Goal: Transaction & Acquisition: Purchase product/service

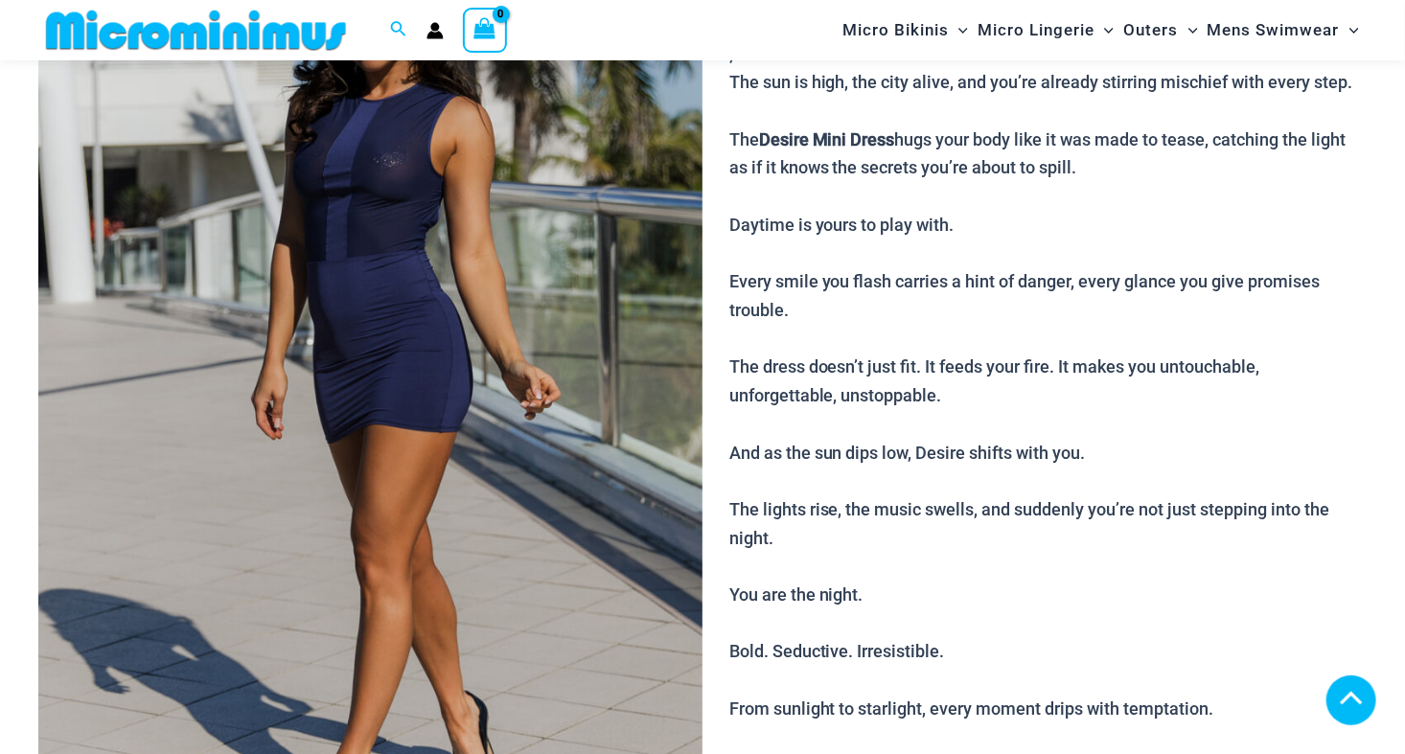
scroll to position [1055, 0]
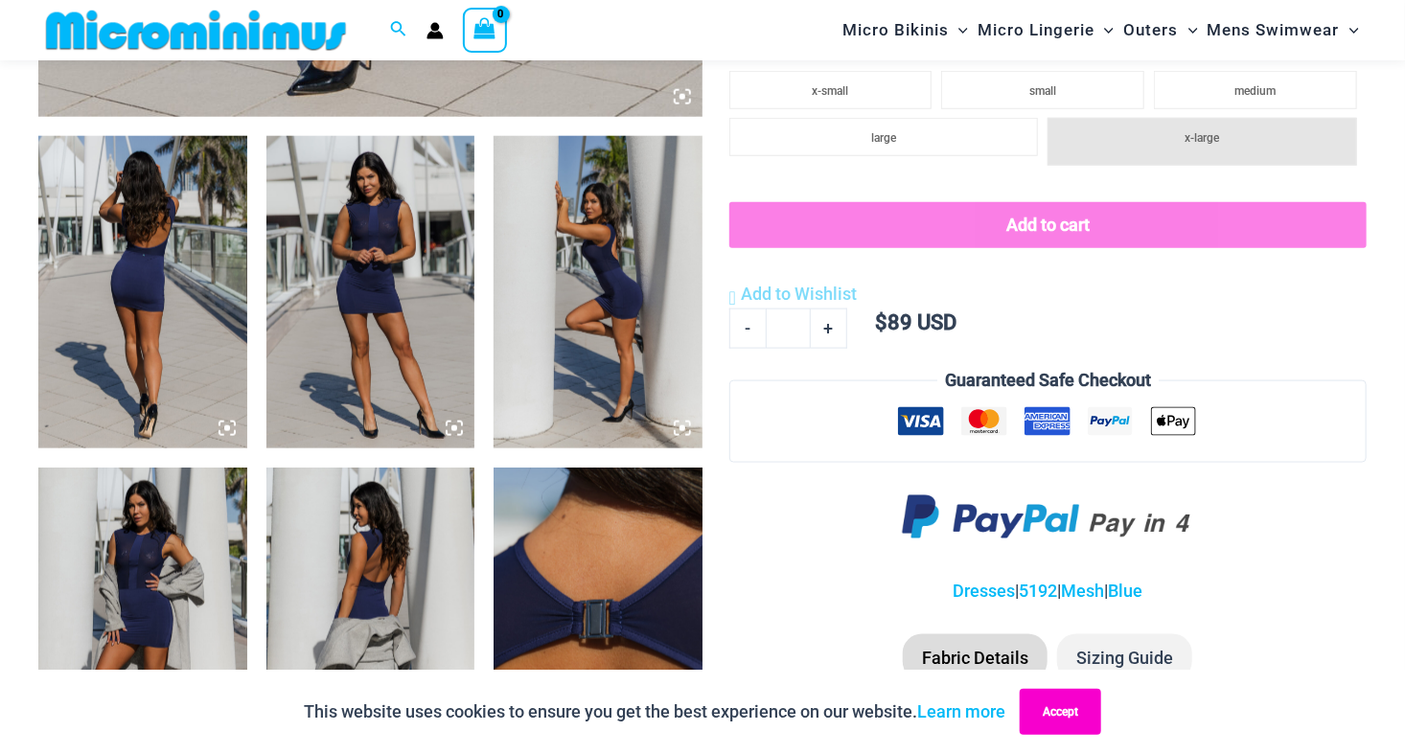
click at [1055, 708] on button "Accept" at bounding box center [1060, 712] width 81 height 46
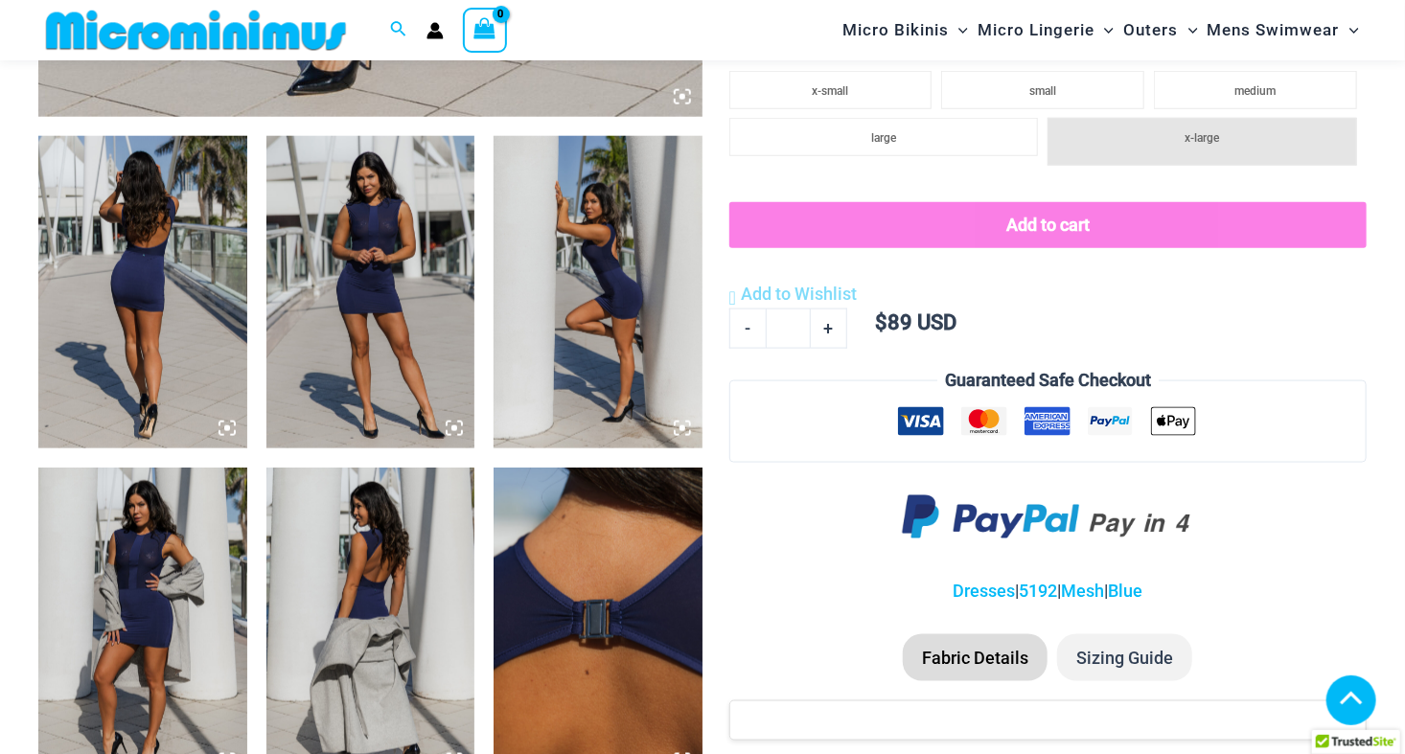
click at [361, 304] on img at bounding box center [371, 292] width 209 height 313
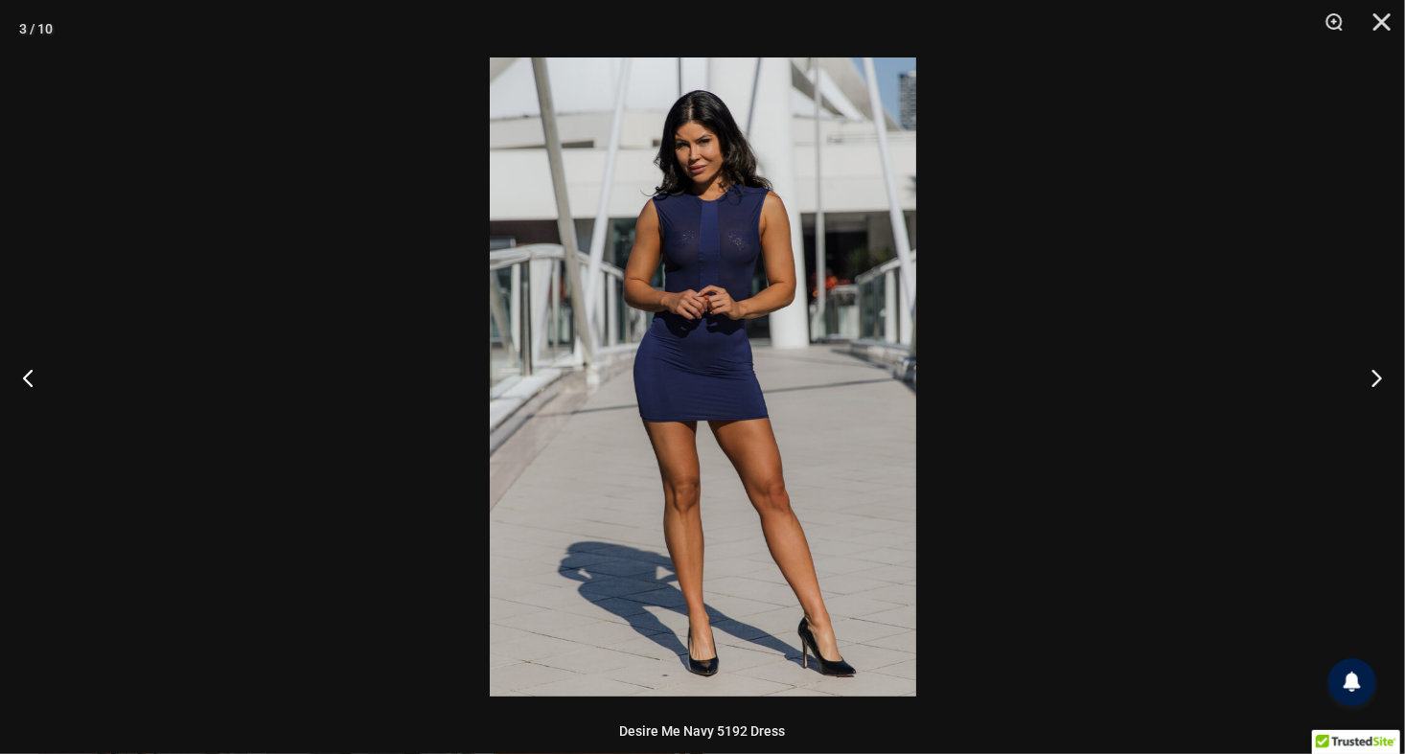
click at [705, 255] on img at bounding box center [703, 377] width 427 height 639
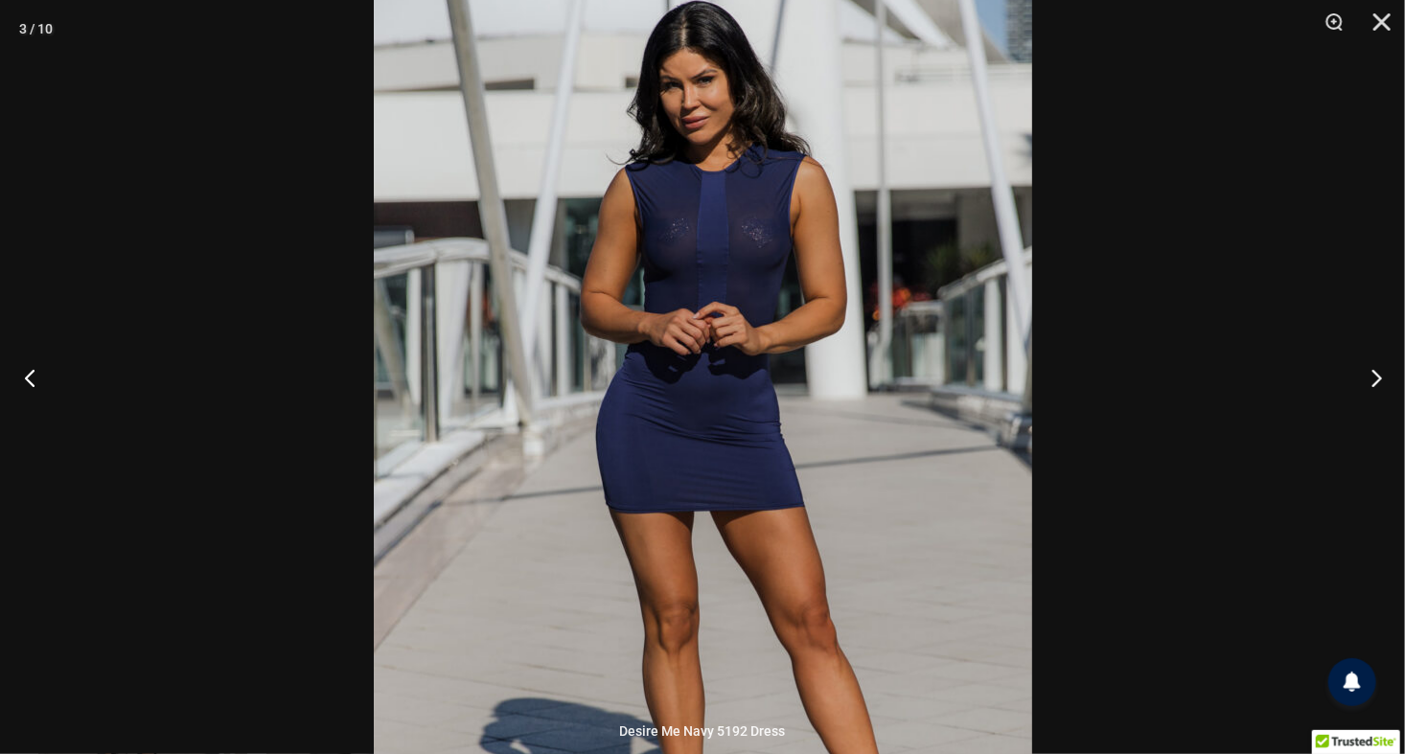
click at [28, 378] on button "Previous" at bounding box center [36, 378] width 72 height 96
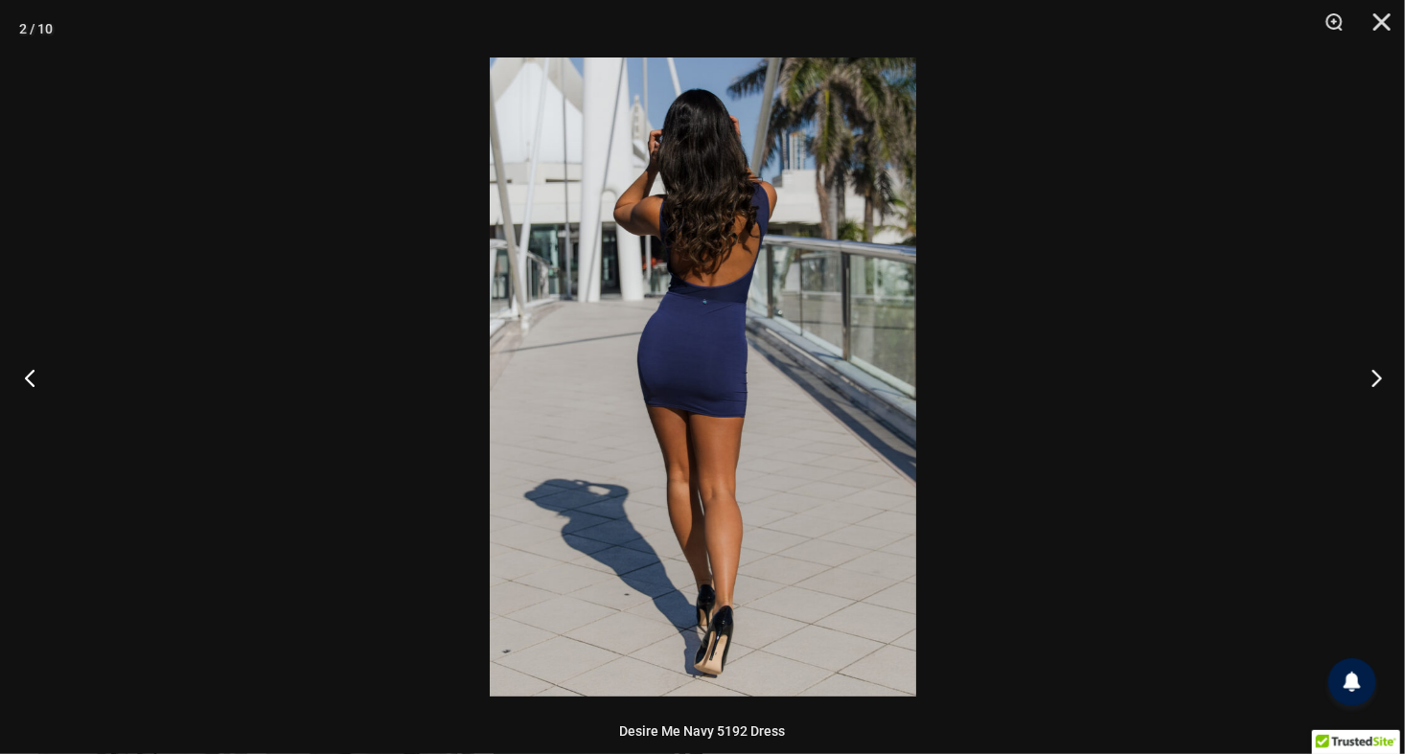
click at [35, 378] on button "Previous" at bounding box center [36, 378] width 72 height 96
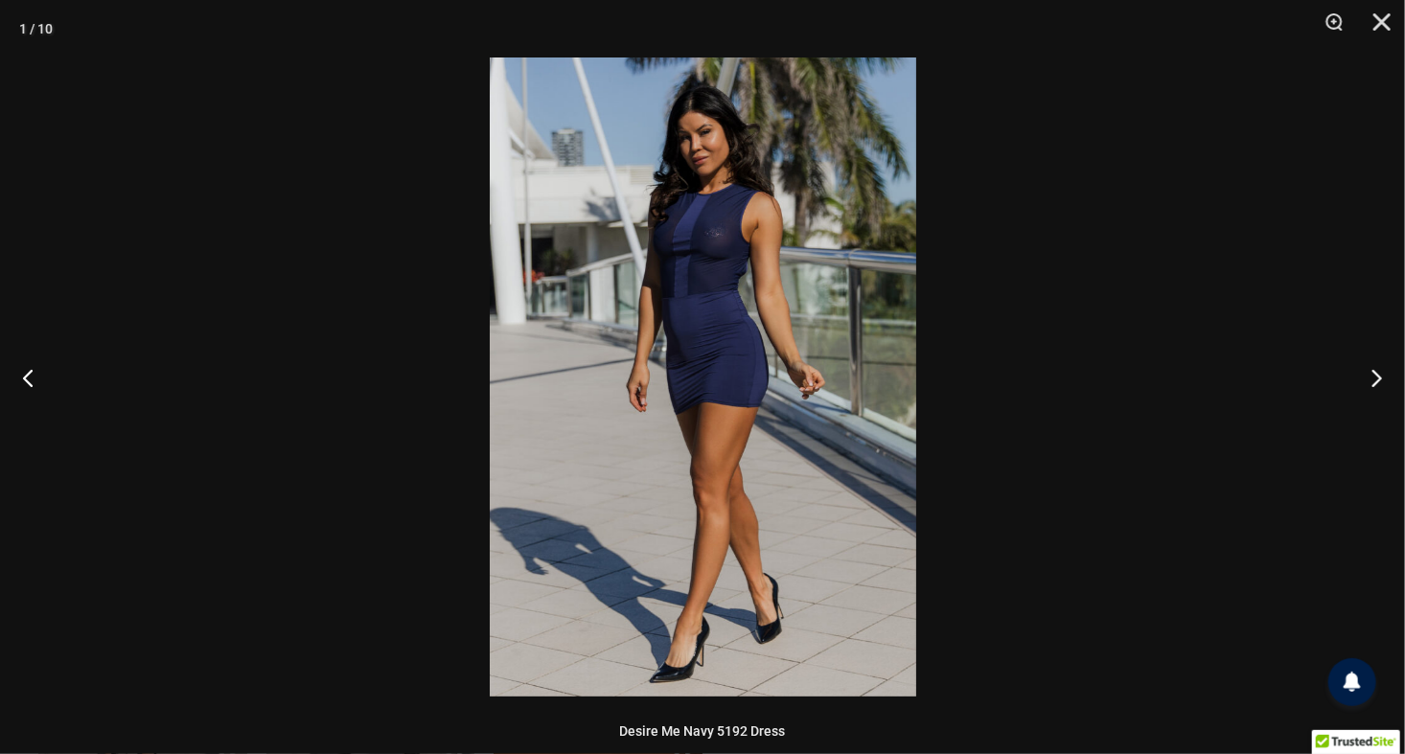
click at [771, 276] on img at bounding box center [703, 377] width 427 height 639
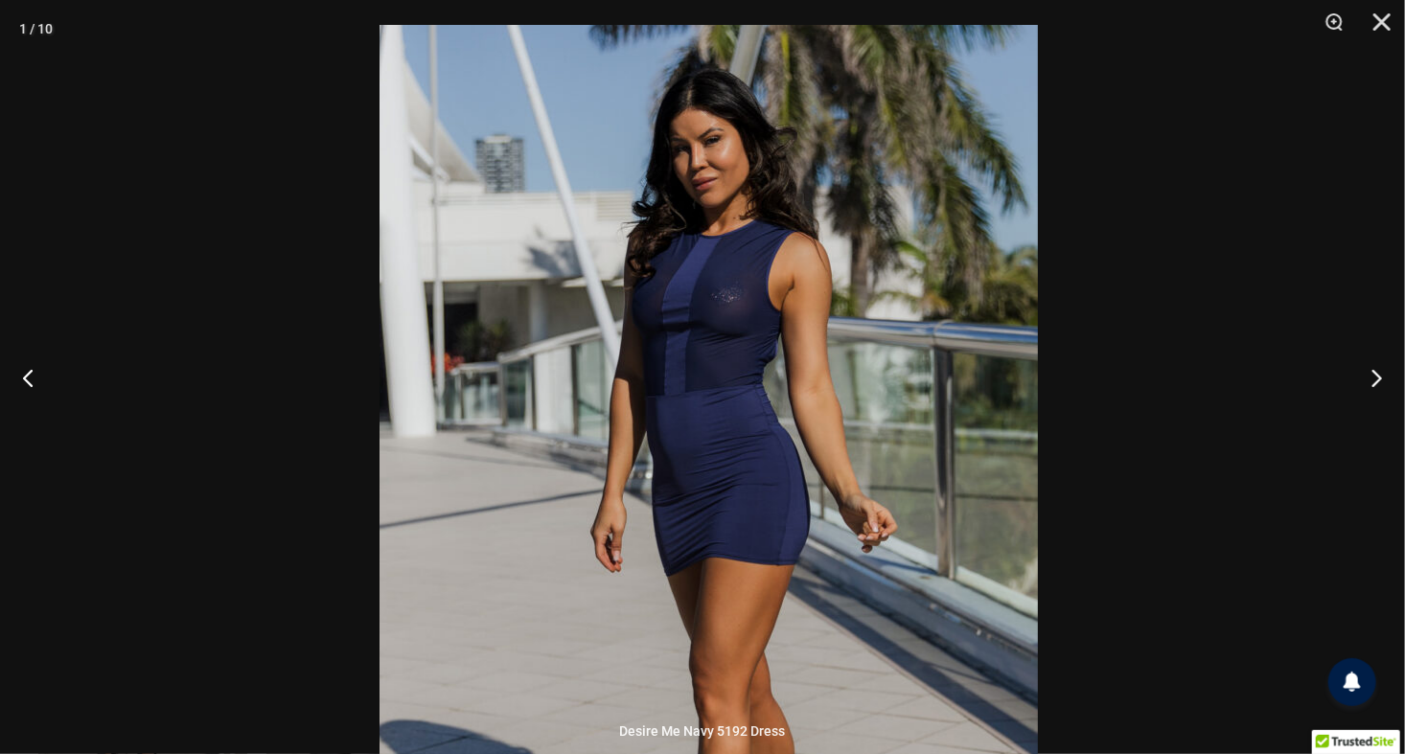
click at [883, 378] on img at bounding box center [709, 518] width 659 height 987
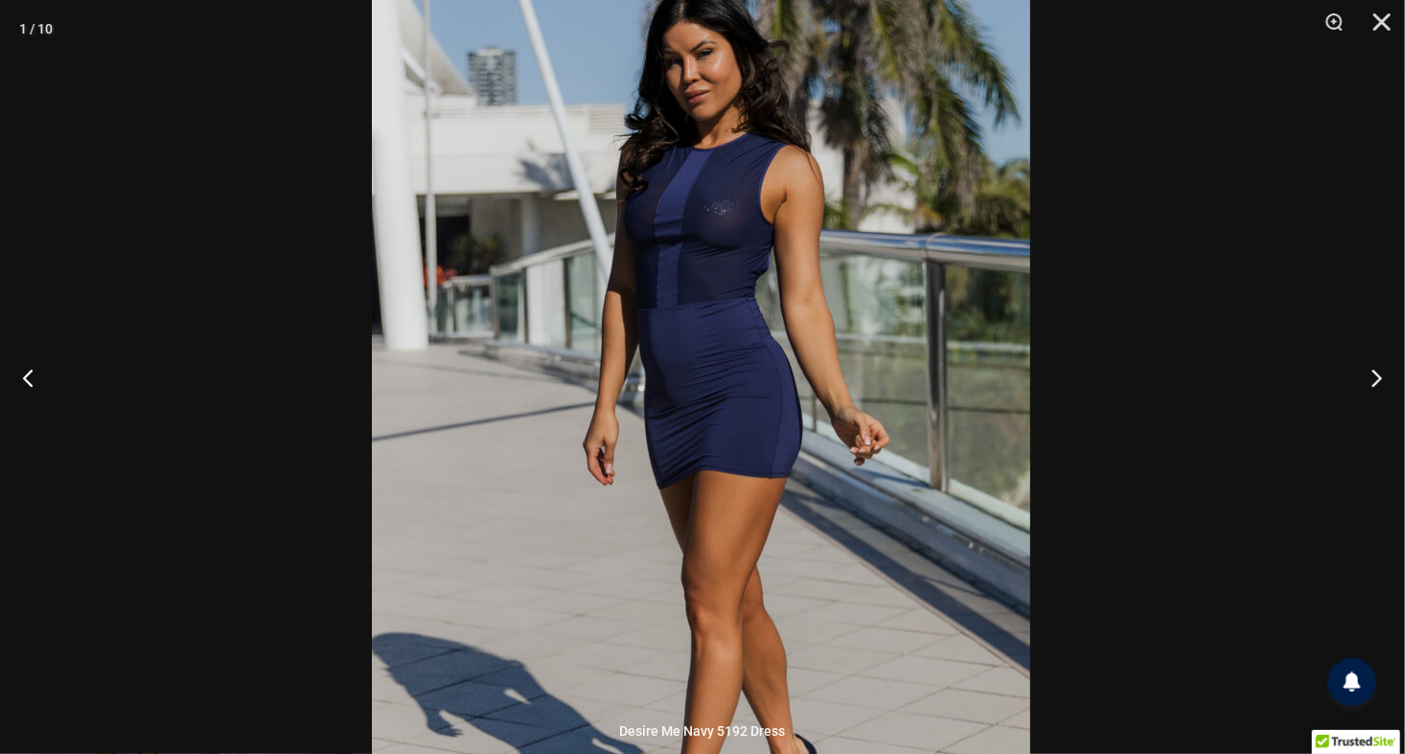
click at [869, 280] on img at bounding box center [701, 431] width 659 height 987
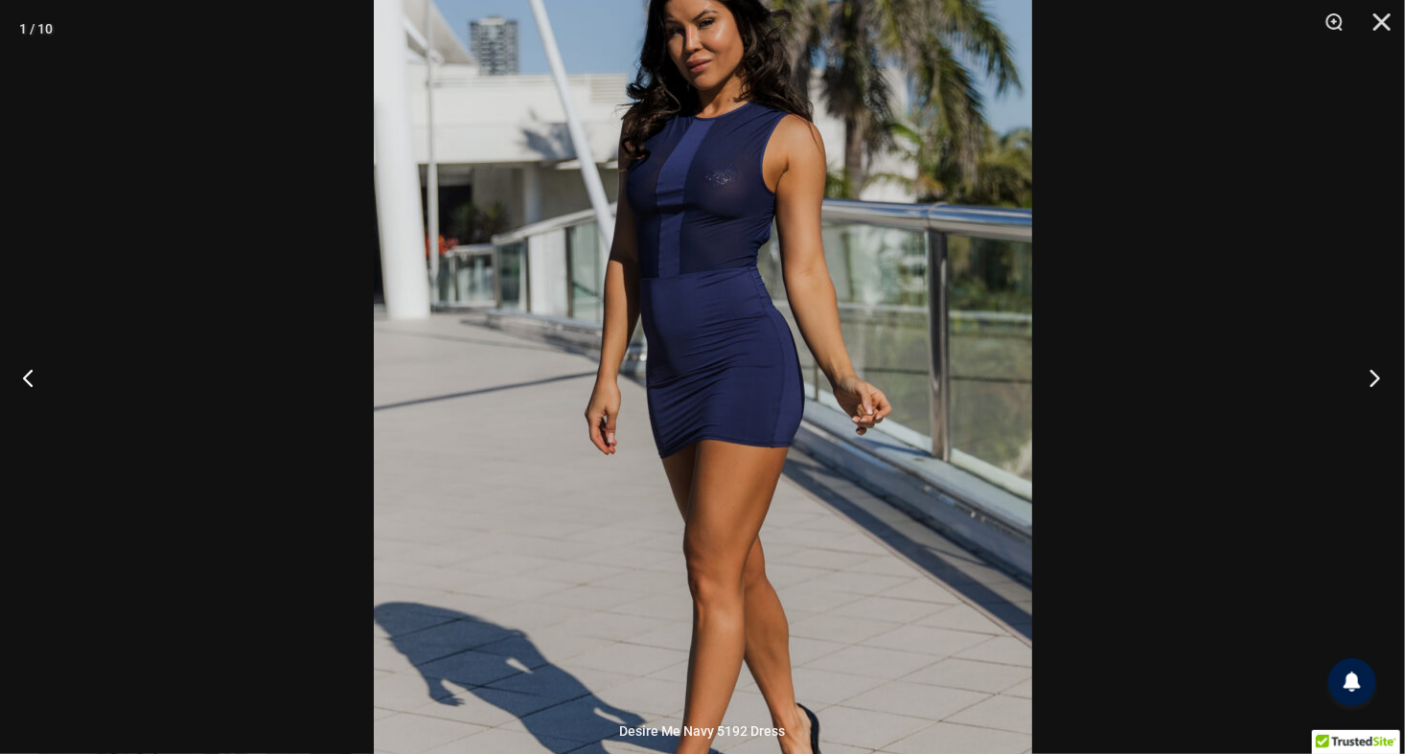
click at [1367, 374] on button "Next" at bounding box center [1369, 378] width 72 height 96
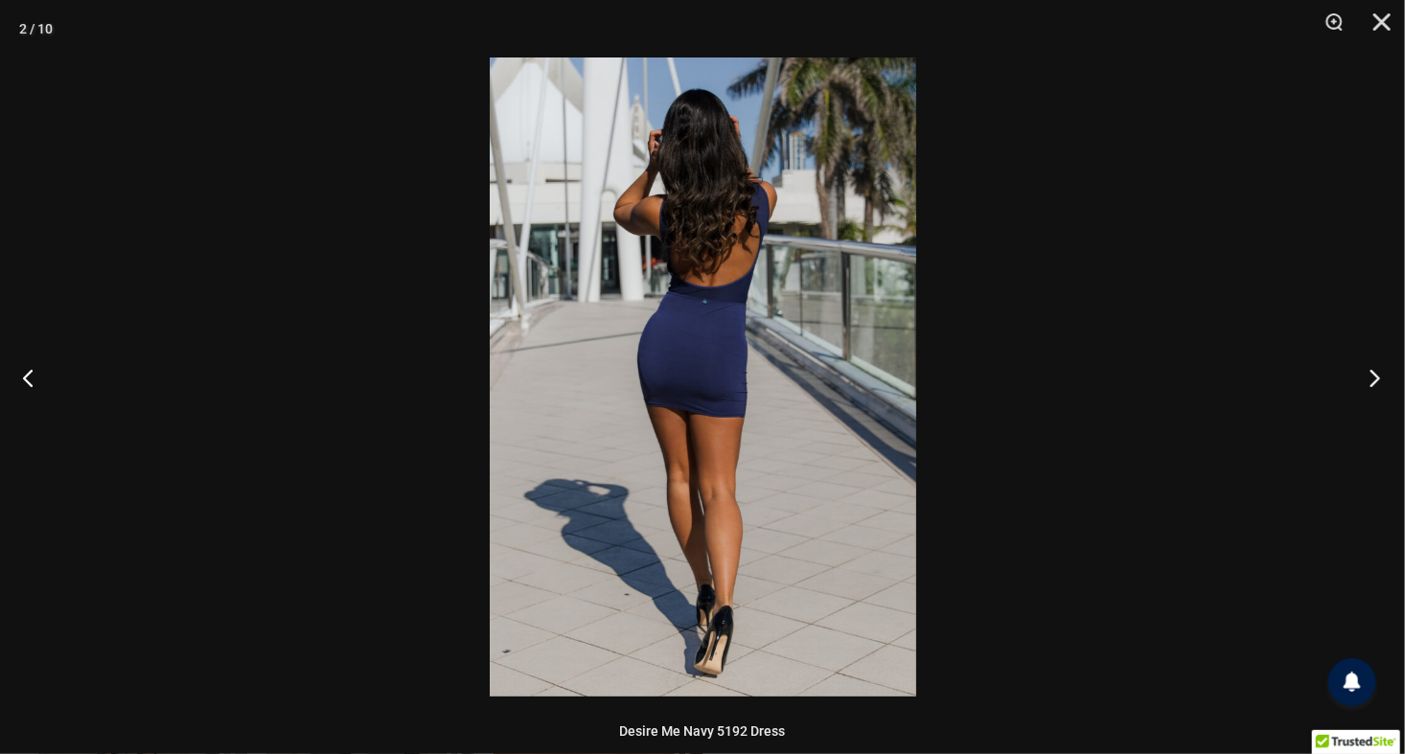
click at [1365, 374] on button "Next" at bounding box center [1369, 378] width 72 height 96
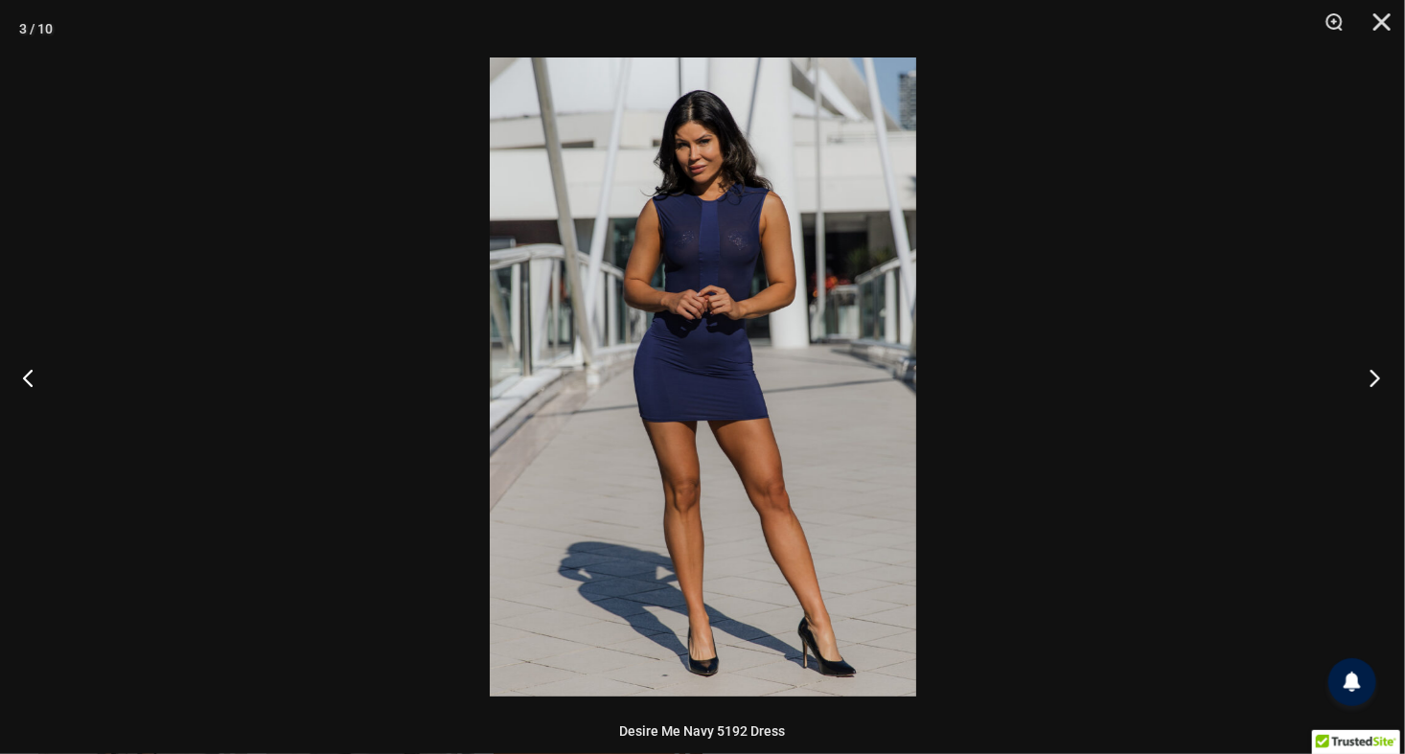
click at [1363, 374] on button "Next" at bounding box center [1369, 378] width 72 height 96
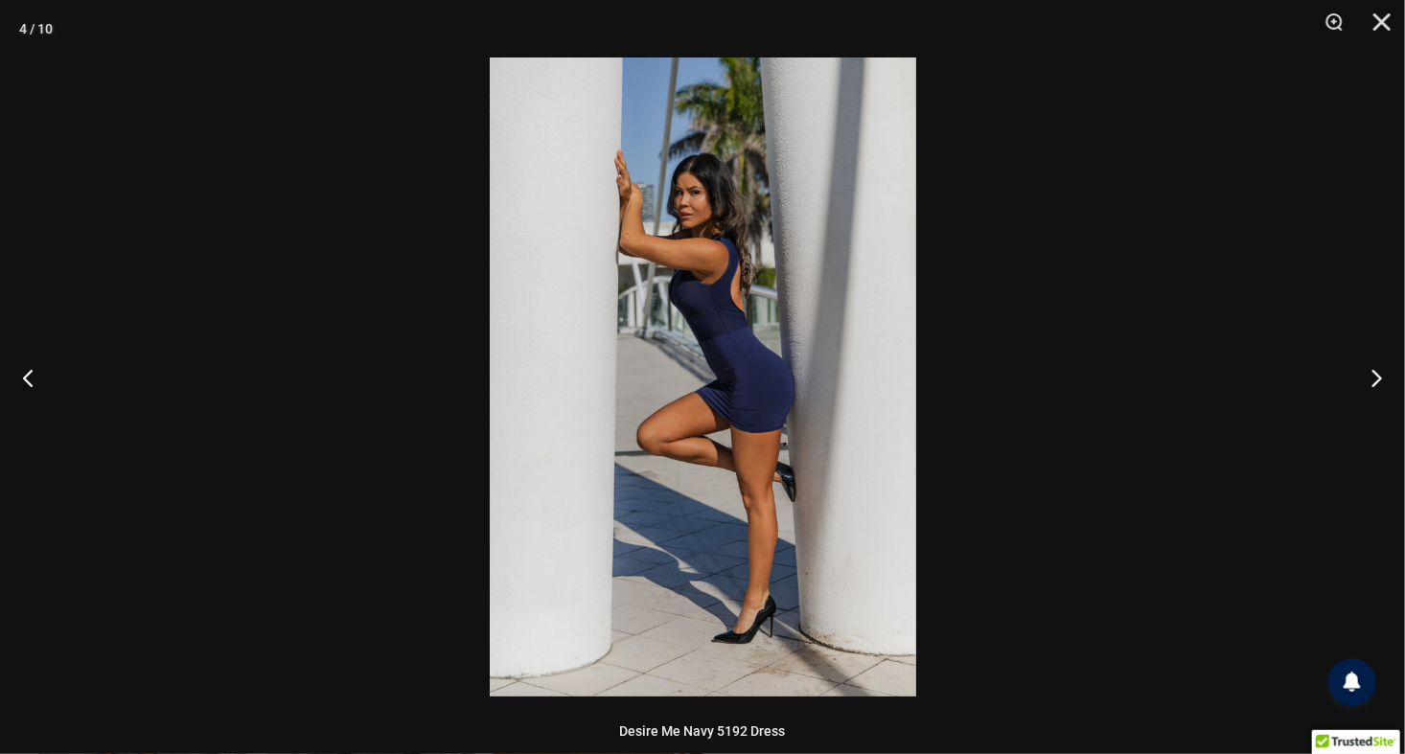
click at [713, 276] on img at bounding box center [703, 377] width 427 height 639
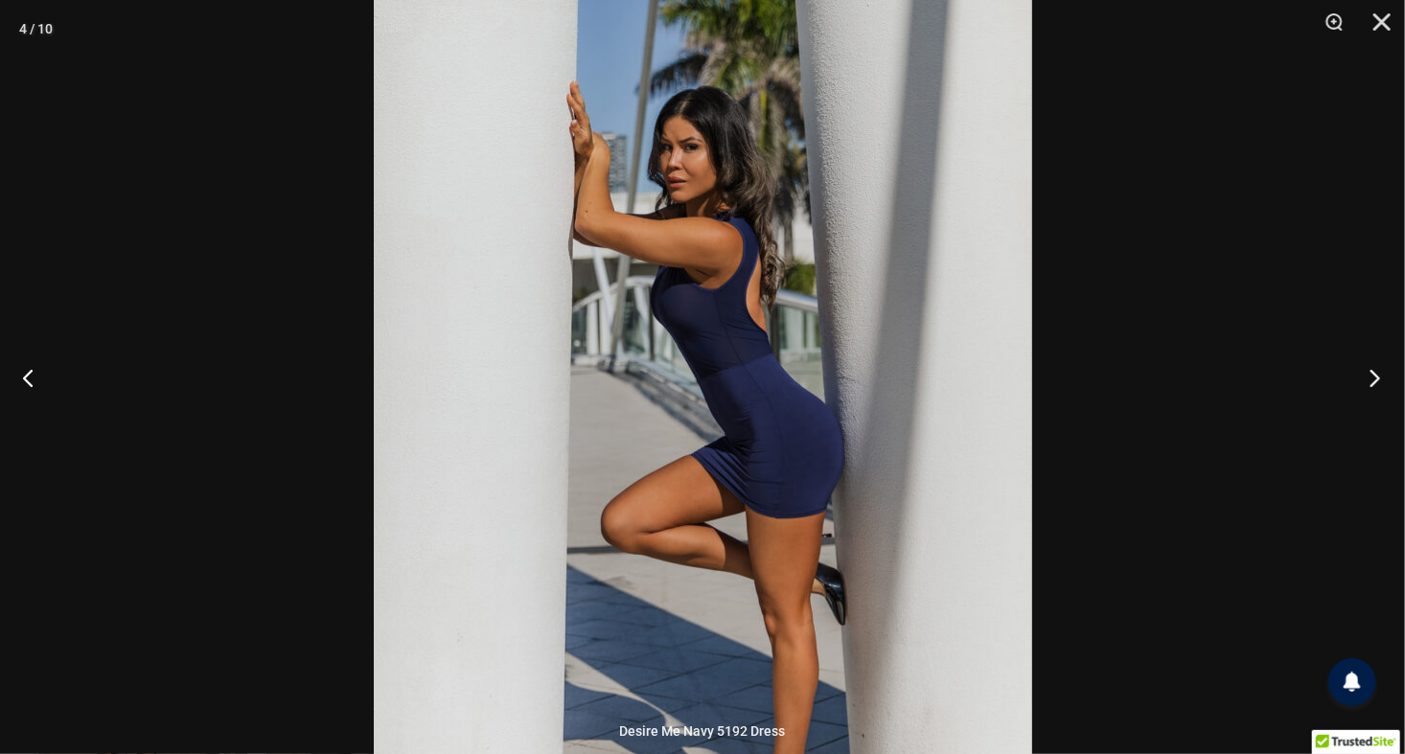
click at [1397, 375] on button "Next" at bounding box center [1369, 378] width 72 height 96
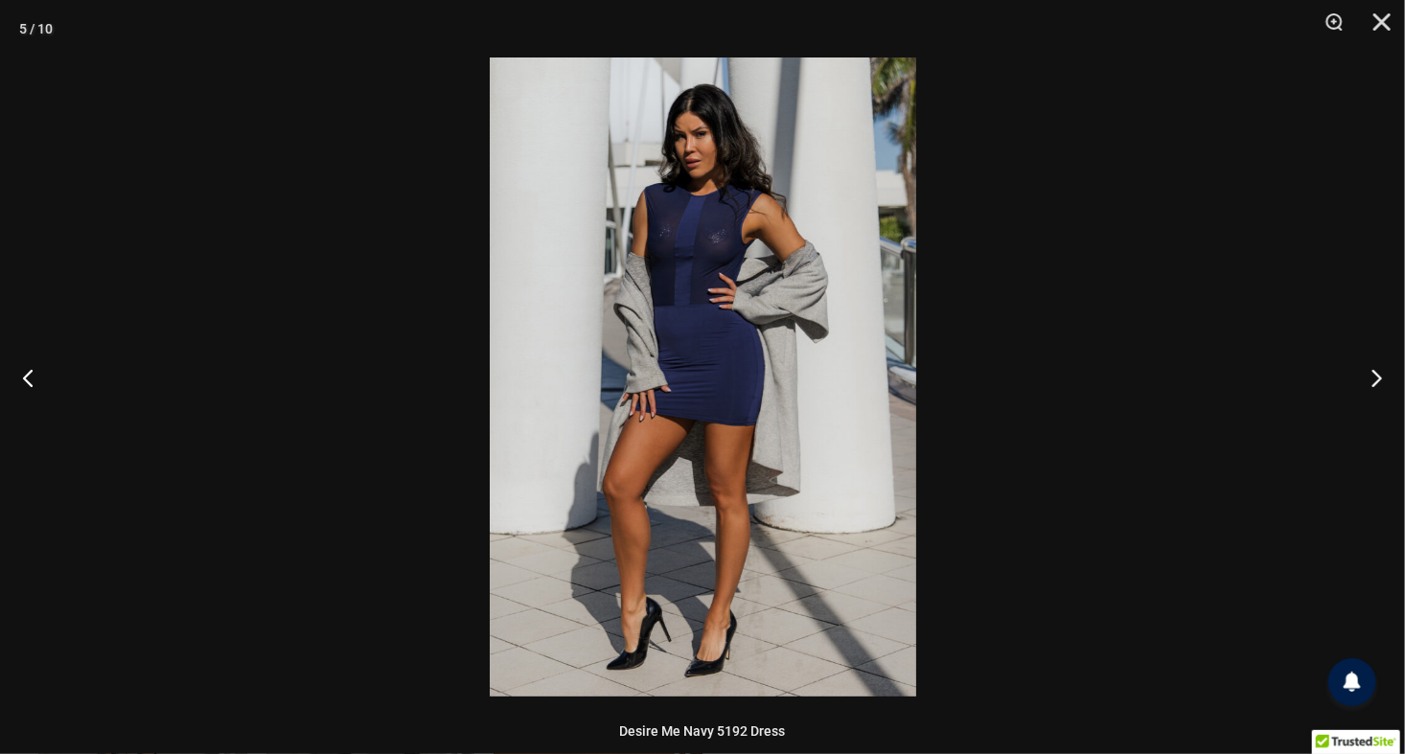
click at [732, 226] on img at bounding box center [703, 377] width 427 height 639
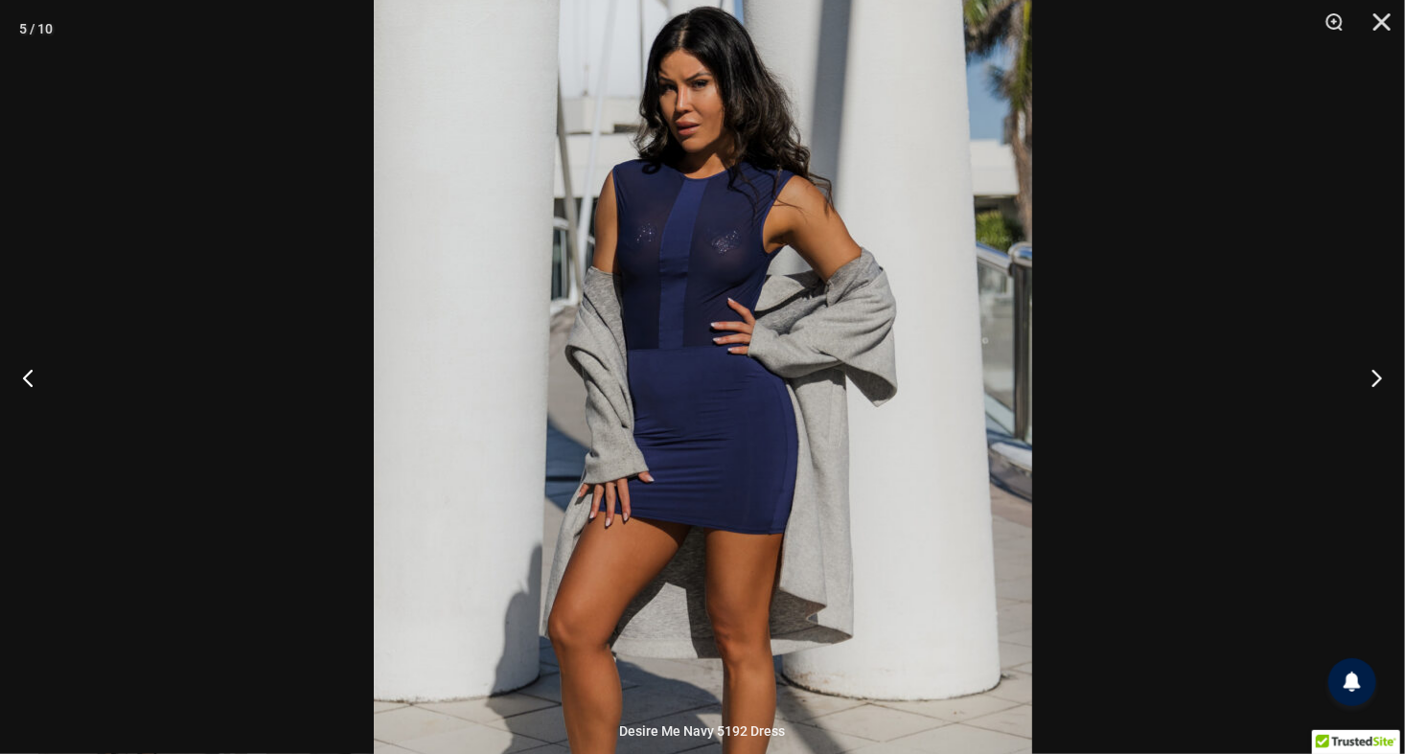
click at [880, 388] on img at bounding box center [703, 458] width 659 height 987
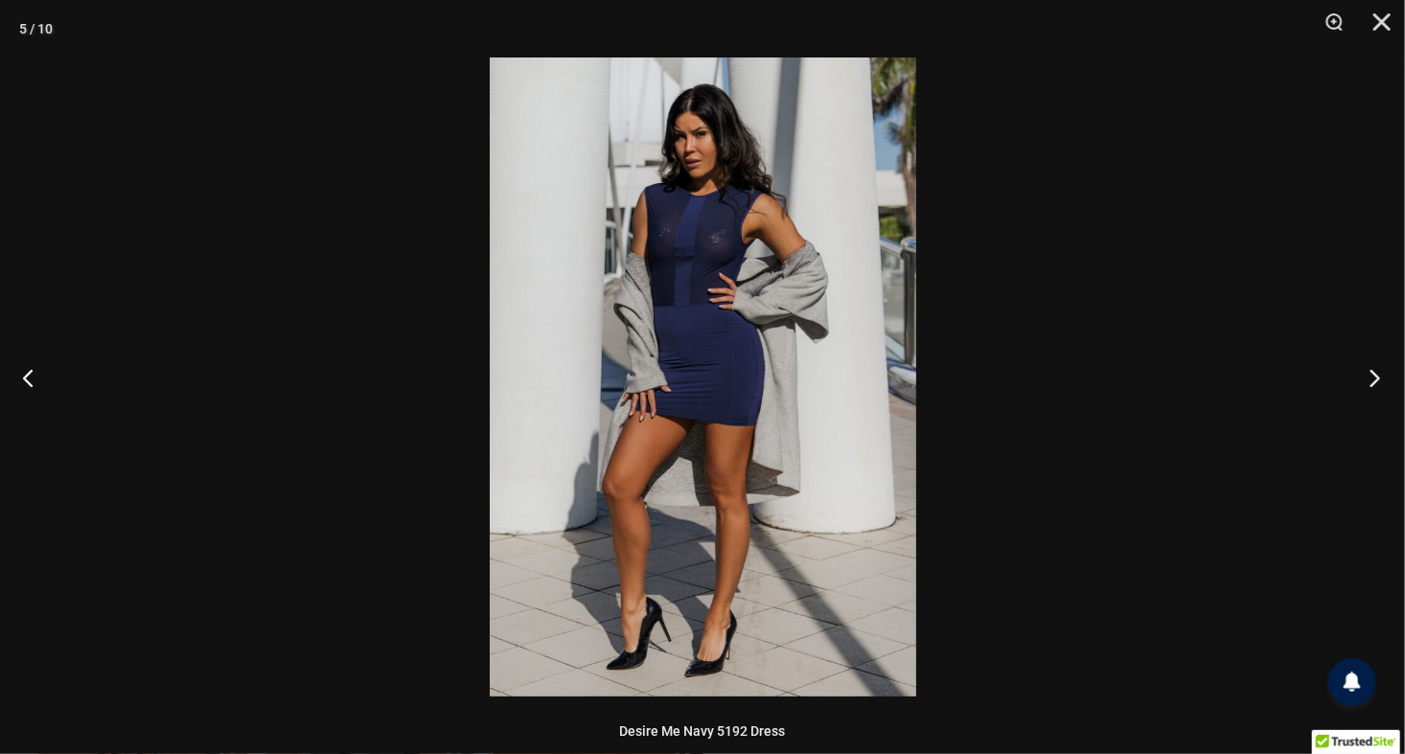
click at [1362, 383] on button "Next" at bounding box center [1369, 378] width 72 height 96
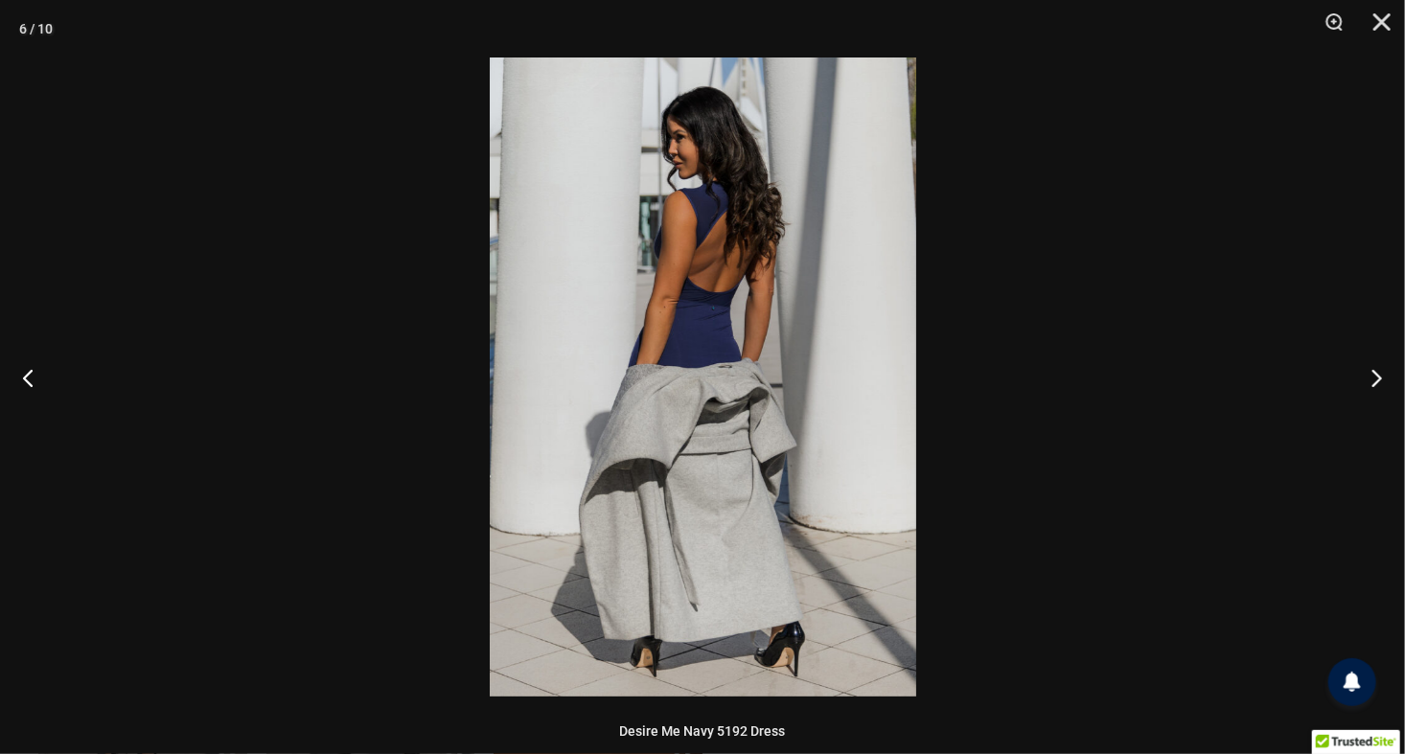
click at [740, 391] on img at bounding box center [703, 377] width 427 height 639
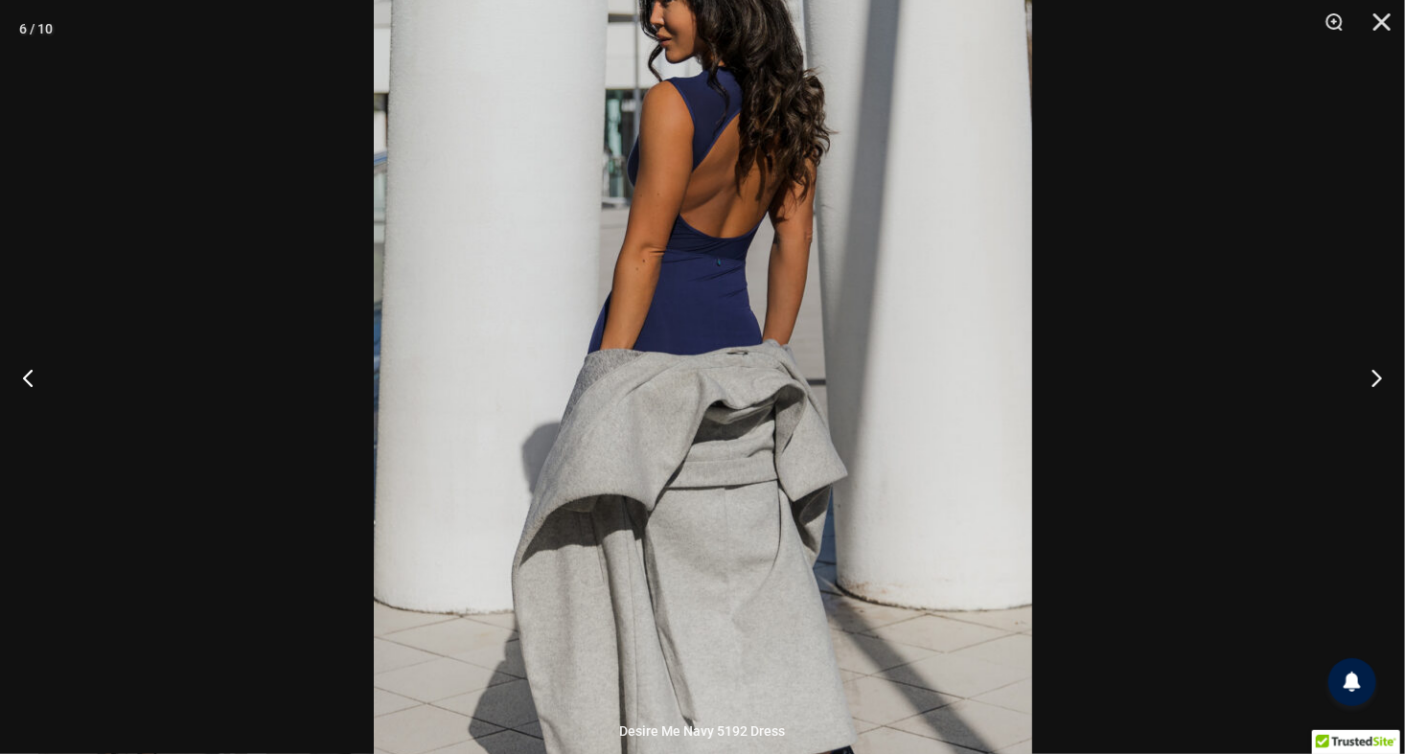
click at [717, 210] on img at bounding box center [703, 368] width 659 height 987
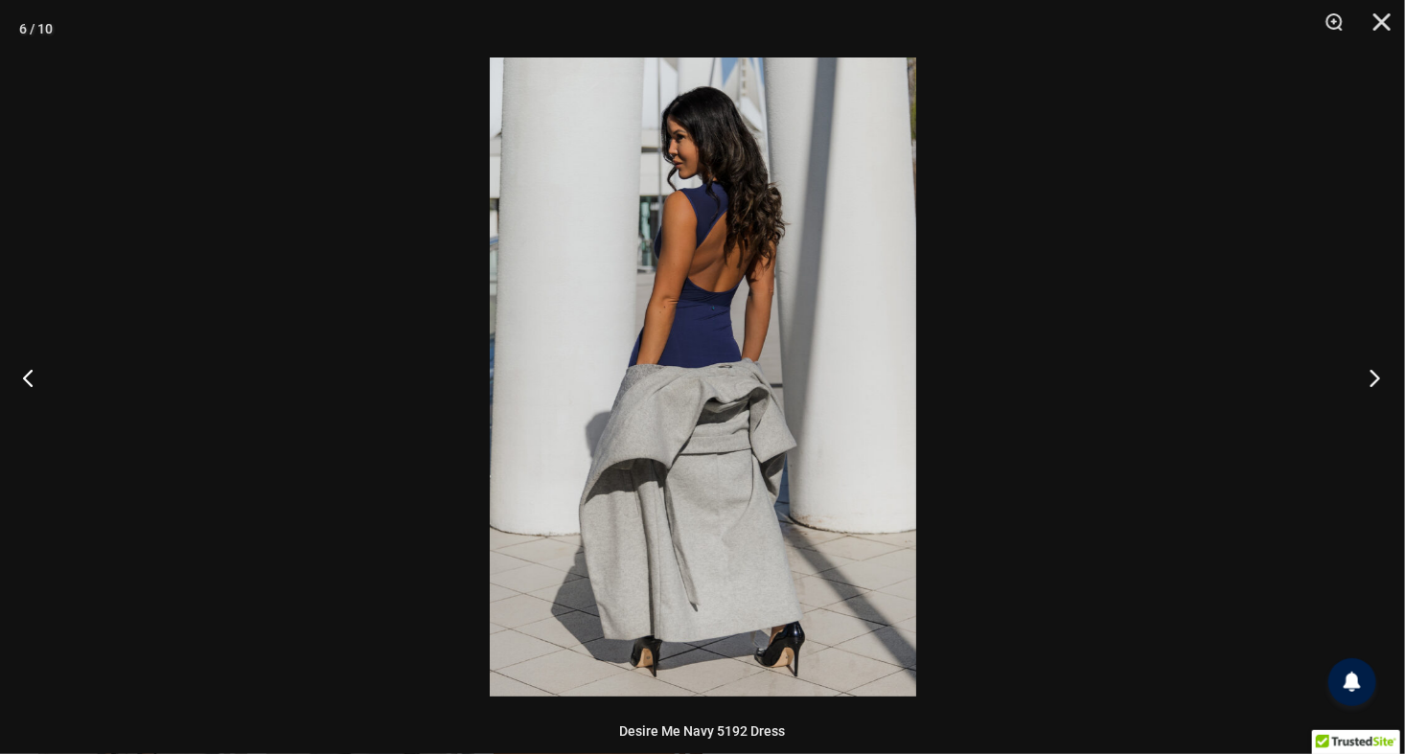
click at [1381, 375] on button "Next" at bounding box center [1369, 378] width 72 height 96
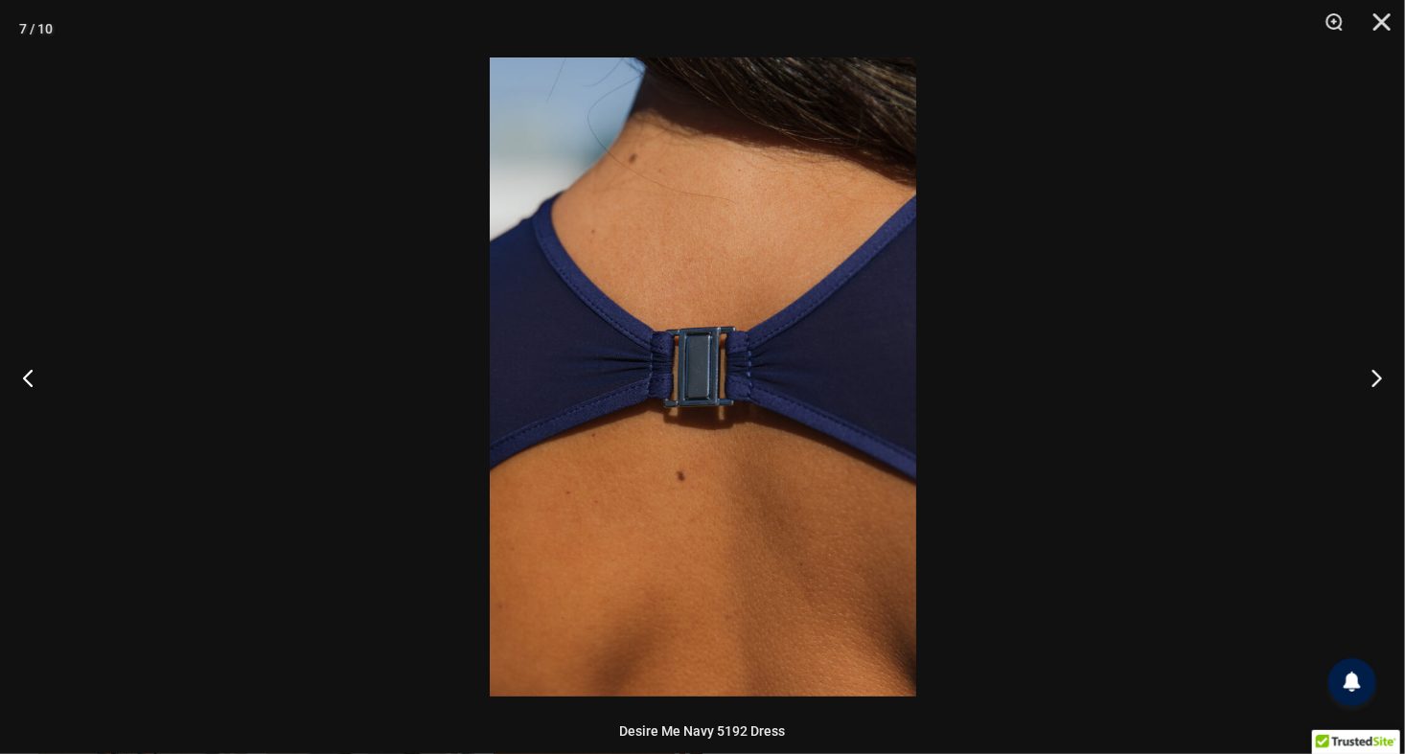
click at [714, 348] on img at bounding box center [703, 377] width 427 height 639
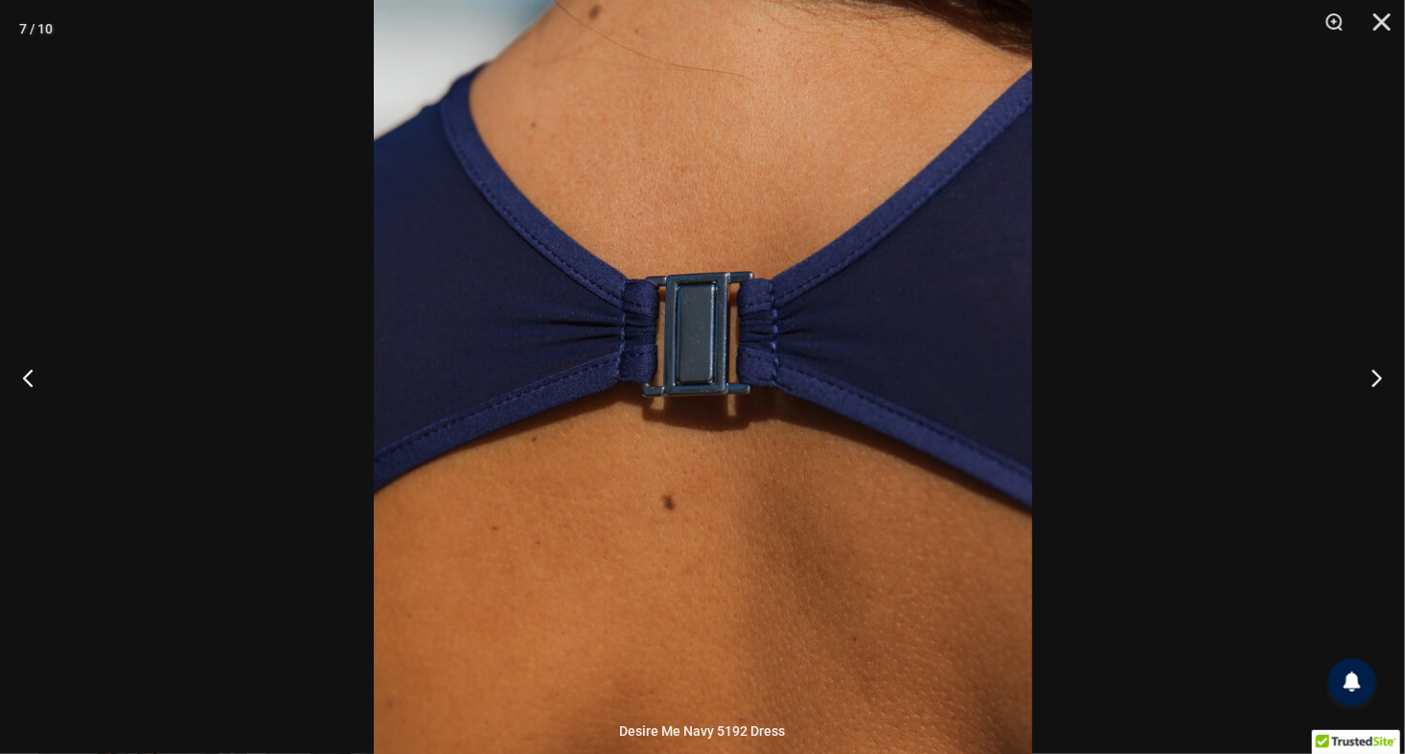
click at [684, 451] on img at bounding box center [703, 349] width 659 height 987
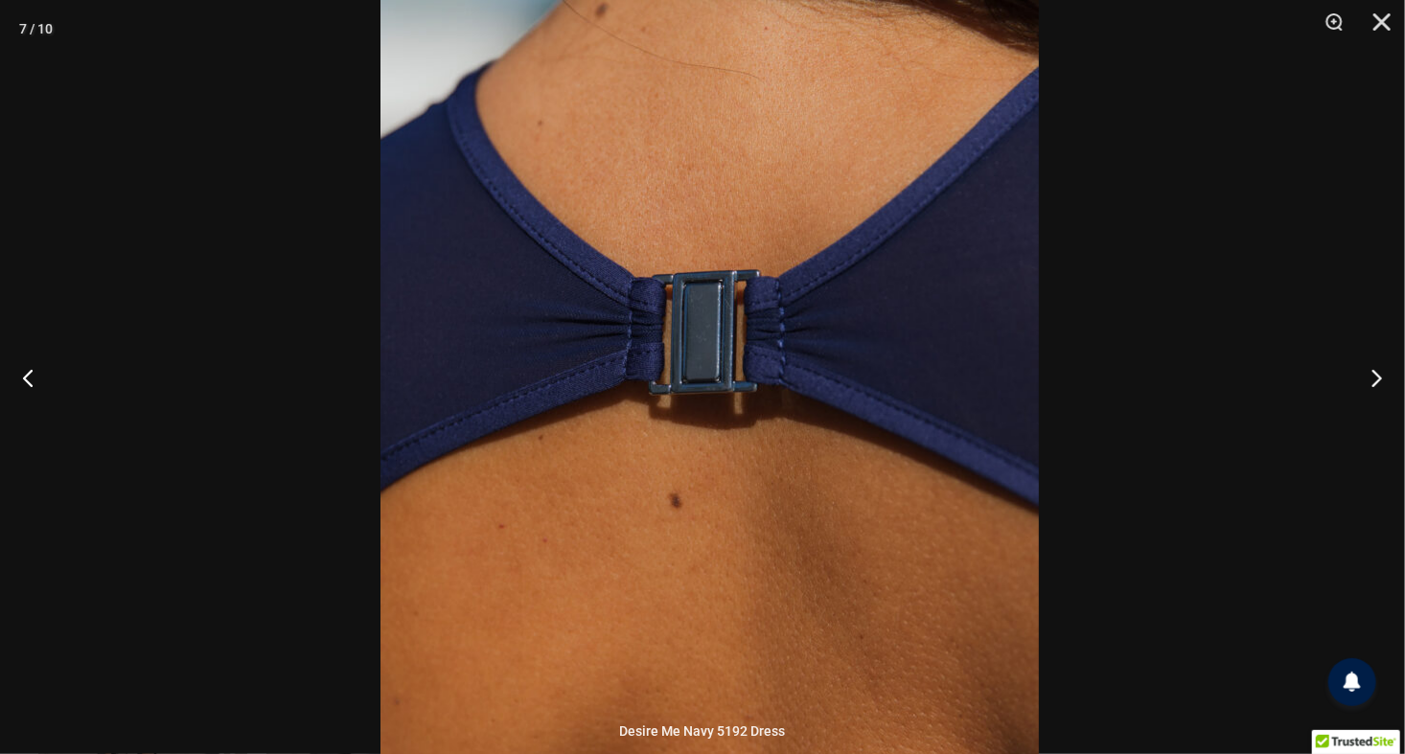
click at [816, 452] on img at bounding box center [710, 347] width 659 height 987
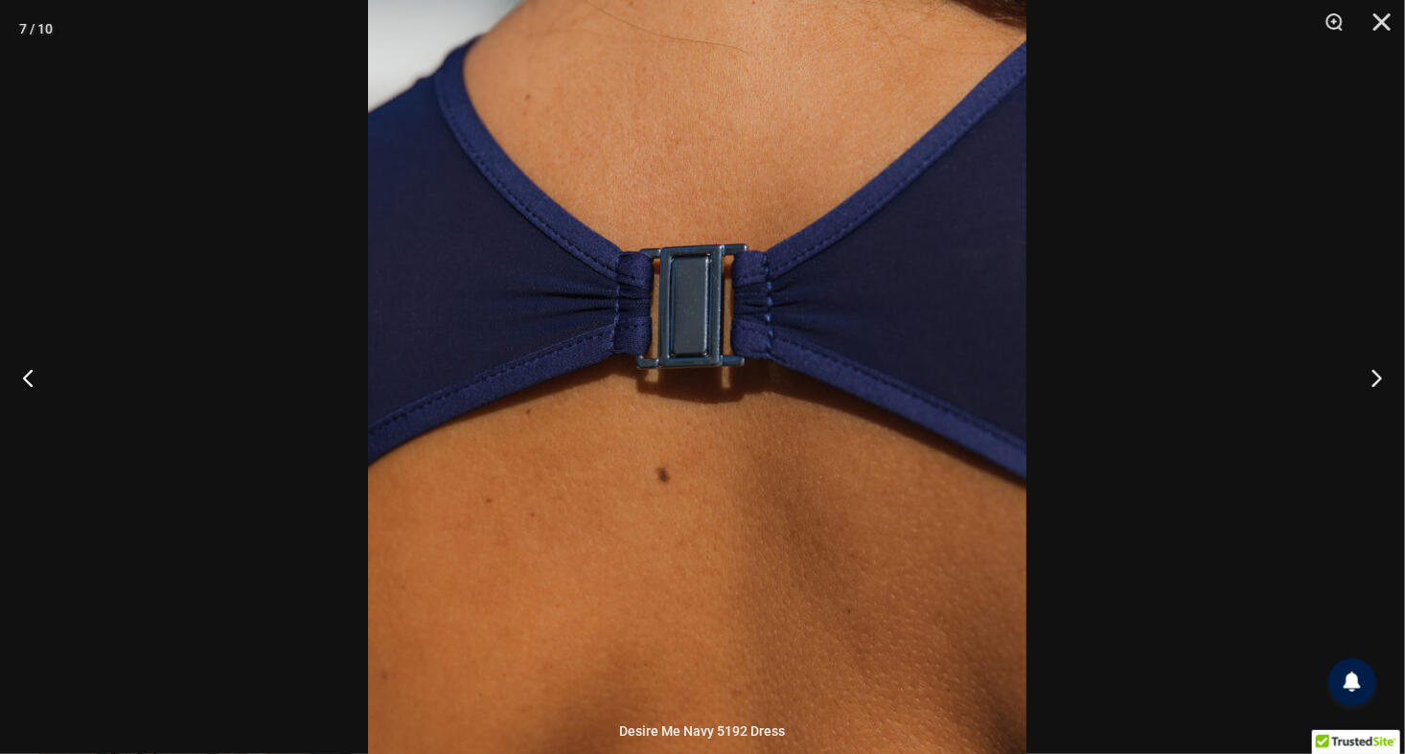
click at [750, 432] on img at bounding box center [697, 321] width 659 height 987
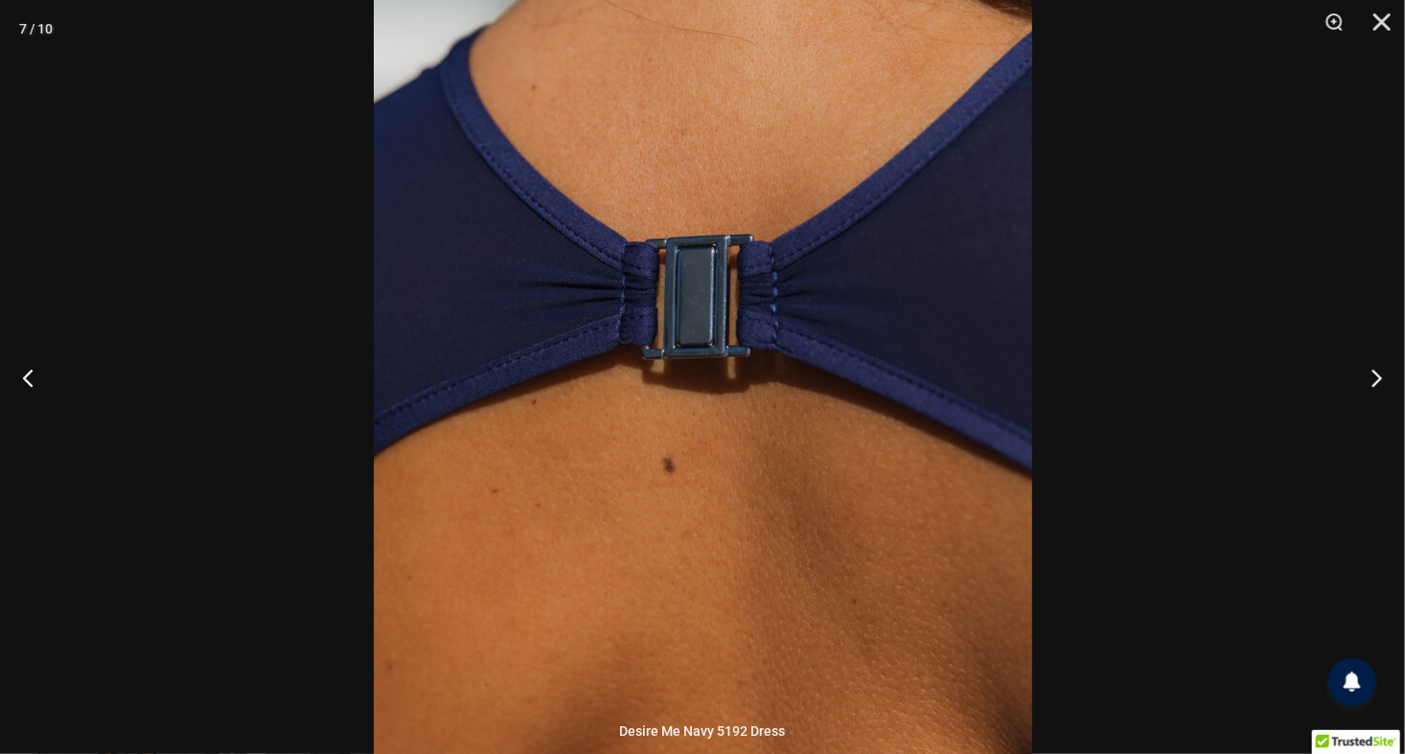
click at [736, 450] on img at bounding box center [703, 312] width 659 height 987
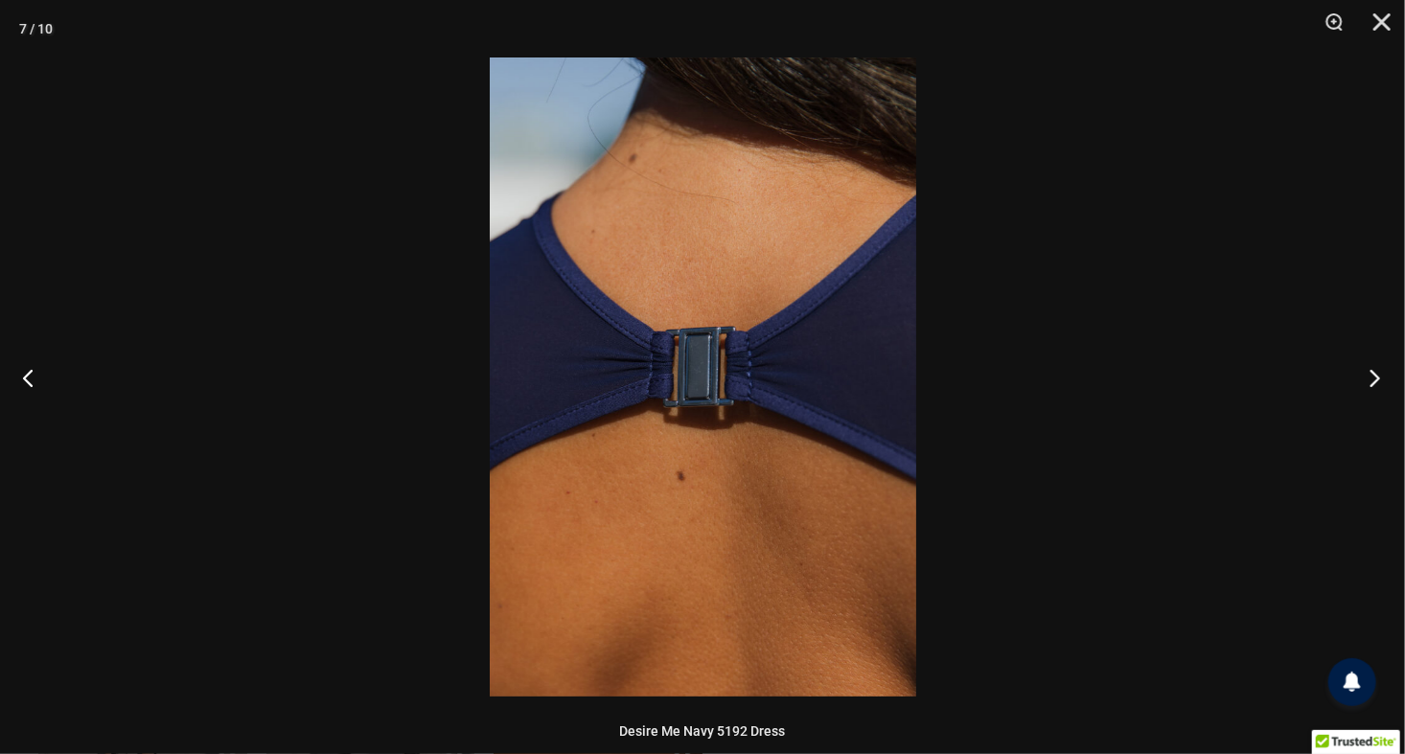
click at [1371, 383] on button "Next" at bounding box center [1369, 378] width 72 height 96
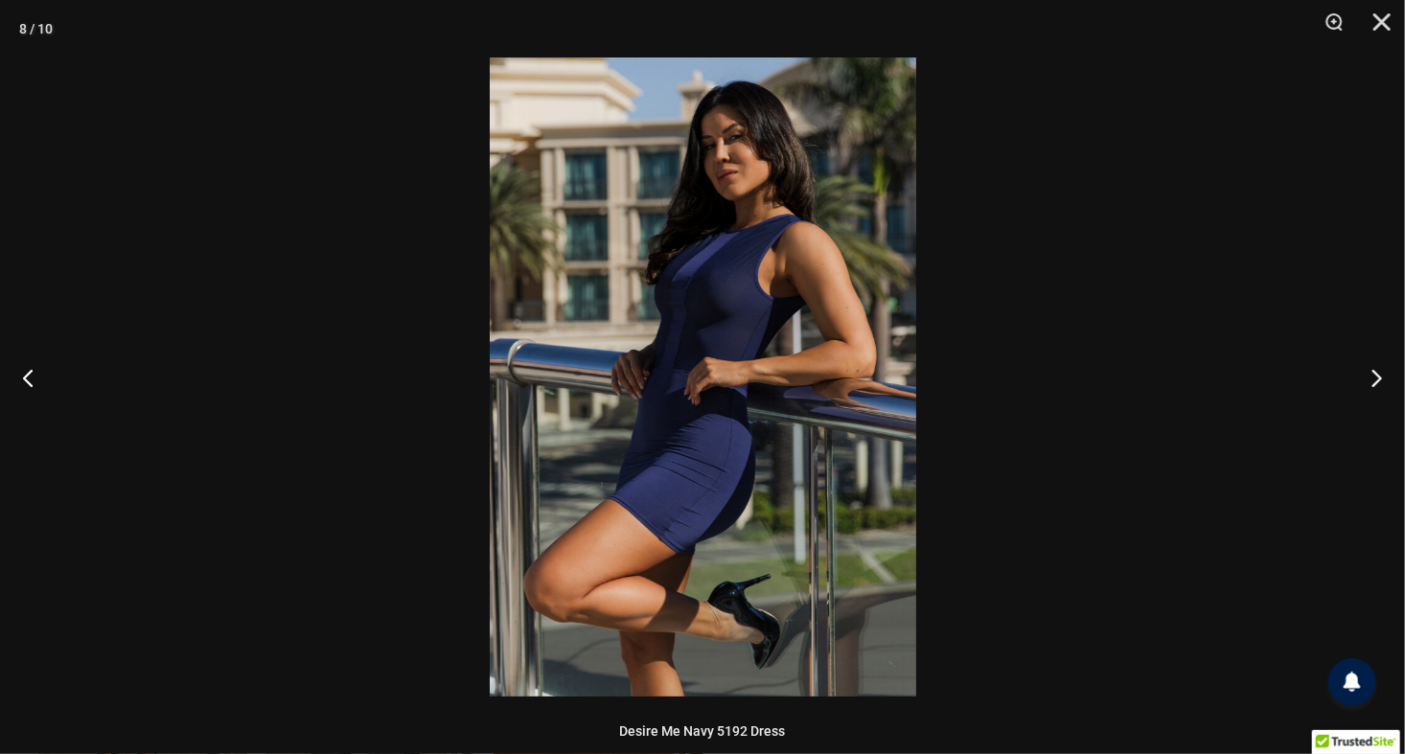
click at [726, 283] on img at bounding box center [703, 377] width 427 height 639
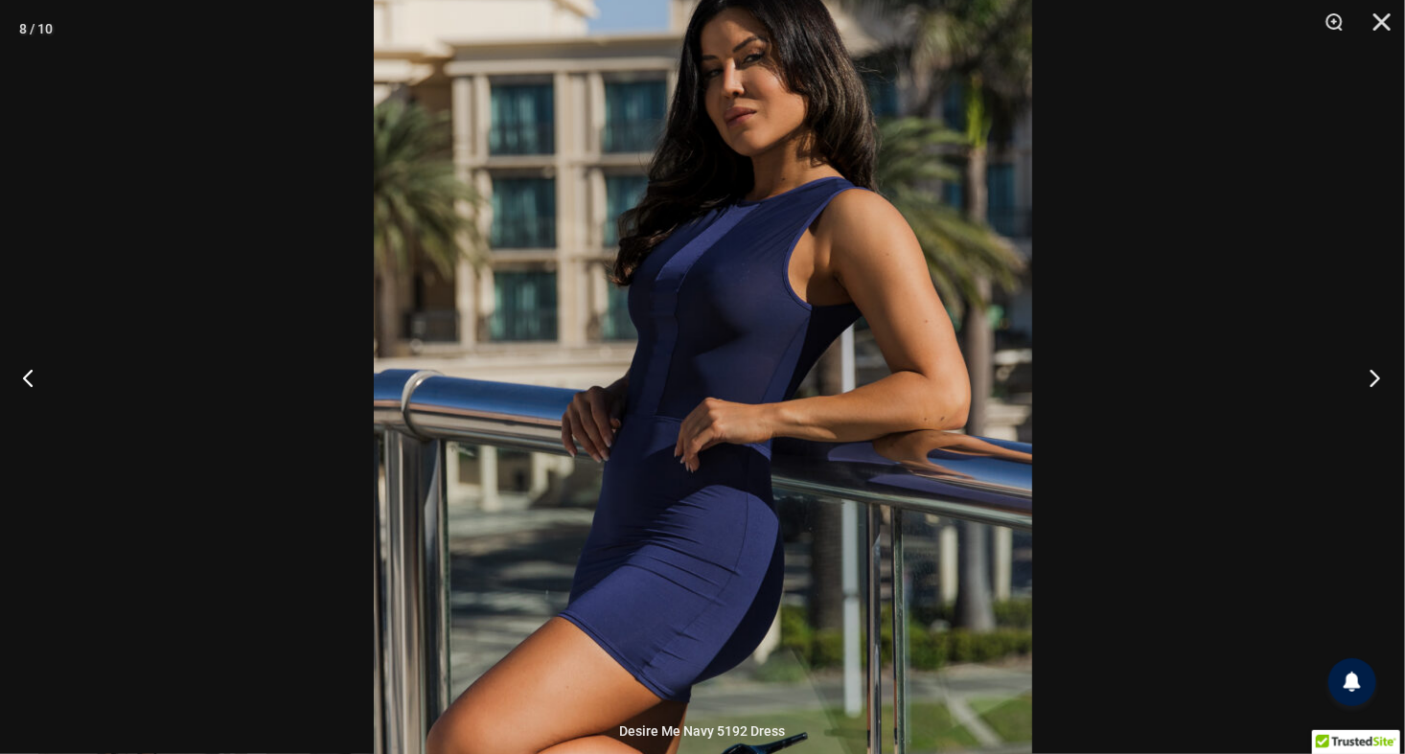
click at [1364, 380] on button "Next" at bounding box center [1369, 378] width 72 height 96
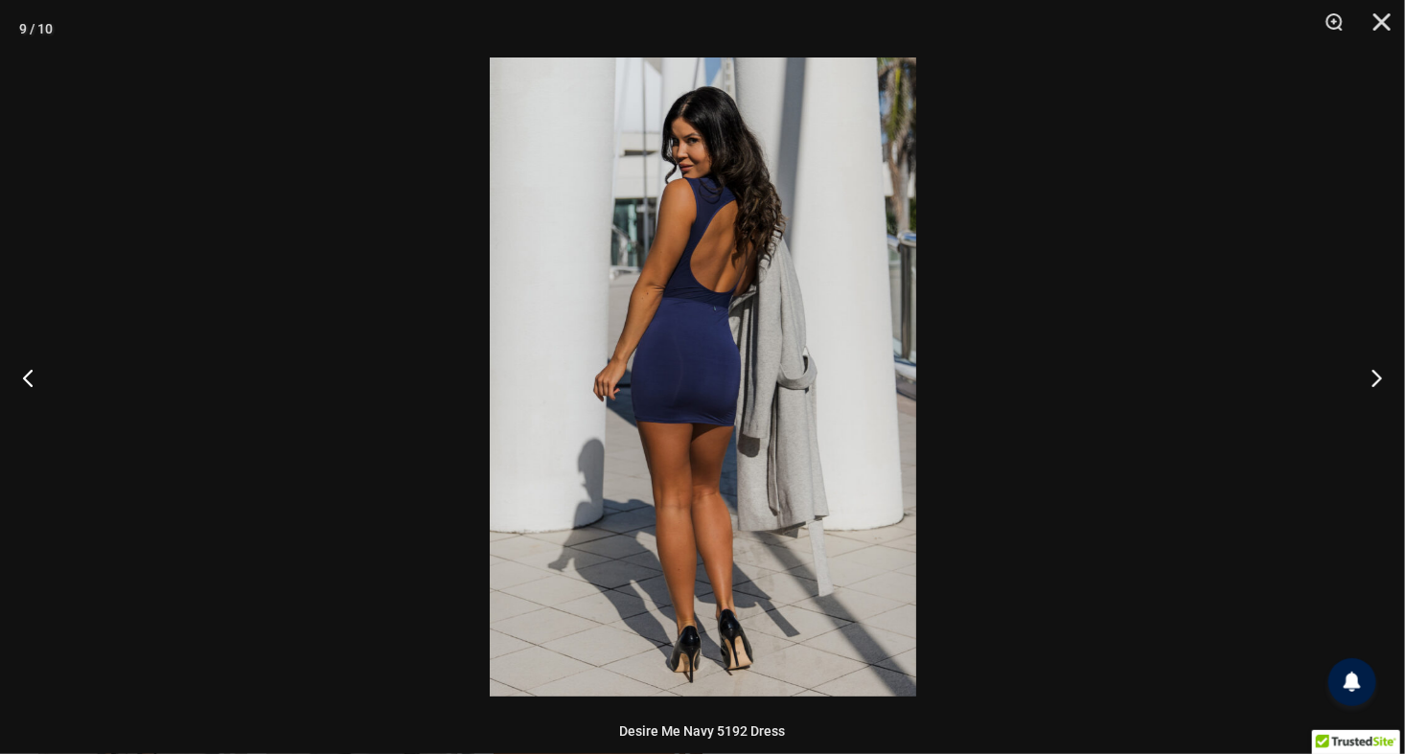
click at [699, 344] on img at bounding box center [703, 377] width 427 height 639
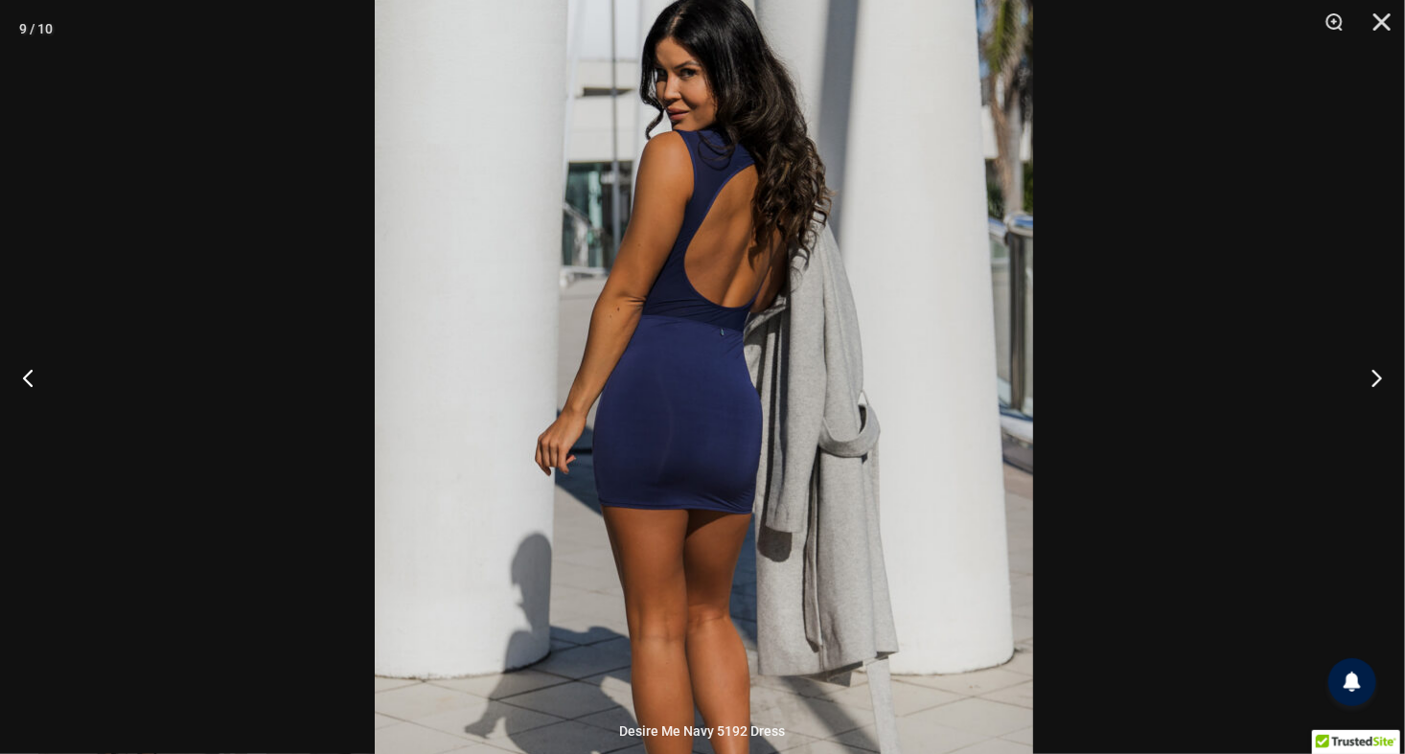
click at [778, 267] on img at bounding box center [704, 437] width 659 height 987
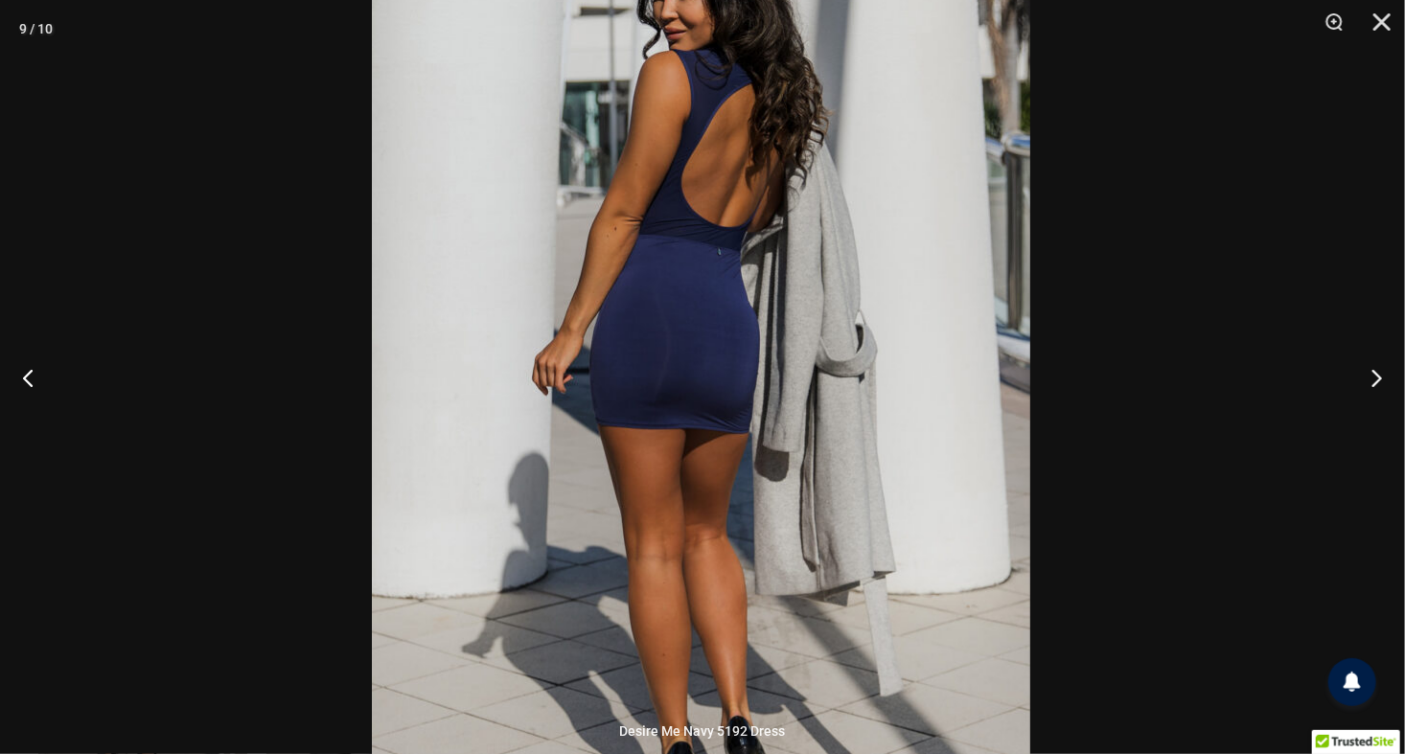
click at [788, 260] on img at bounding box center [701, 357] width 659 height 987
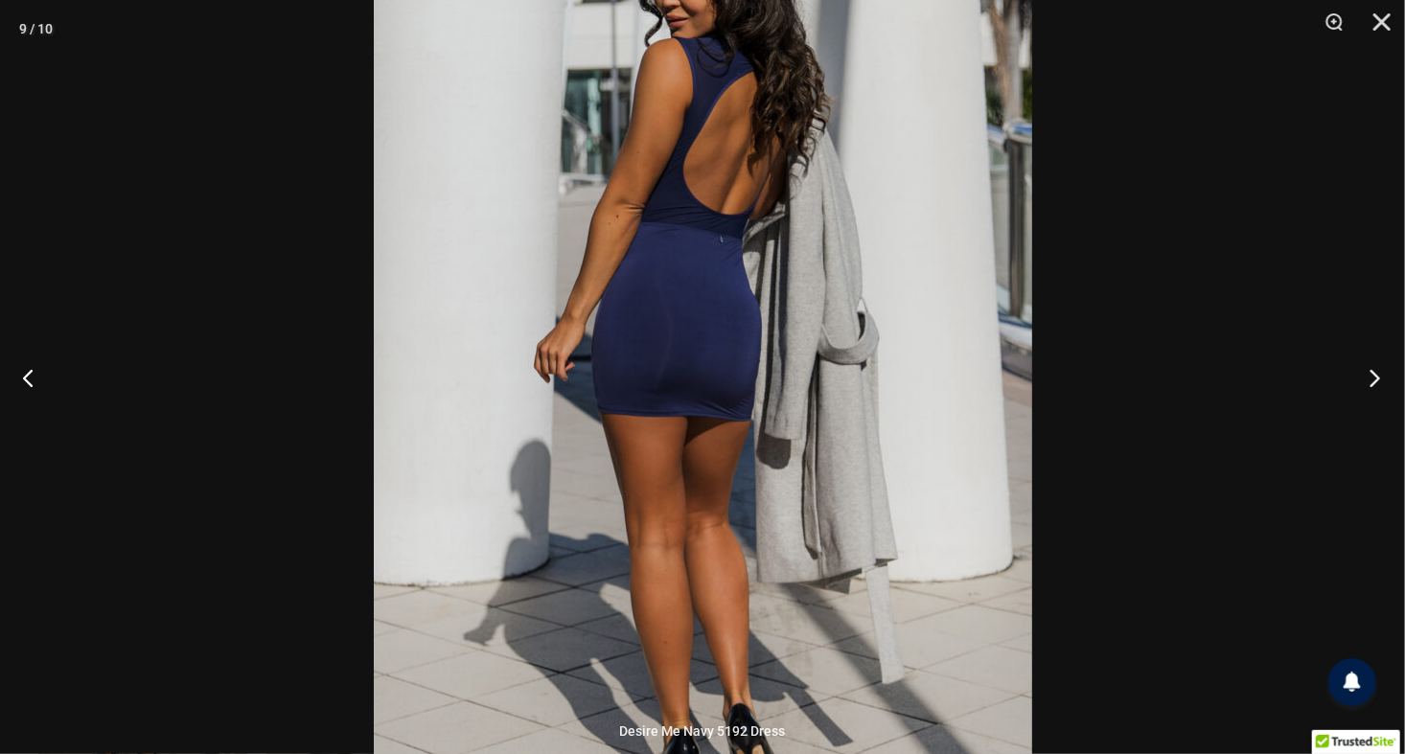
click at [1378, 376] on button "Next" at bounding box center [1369, 378] width 72 height 96
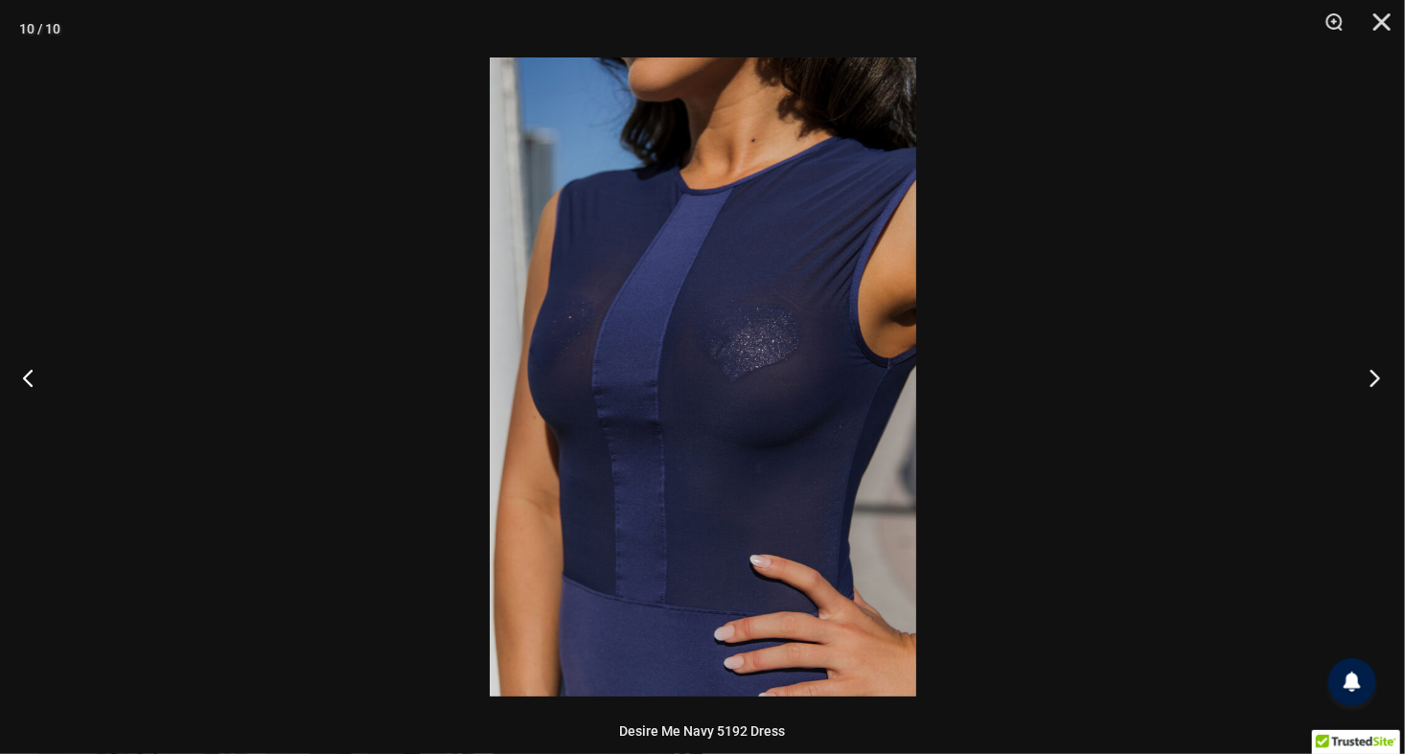
click at [1374, 374] on button "Next" at bounding box center [1369, 378] width 72 height 96
